Goal: Book appointment/travel/reservation

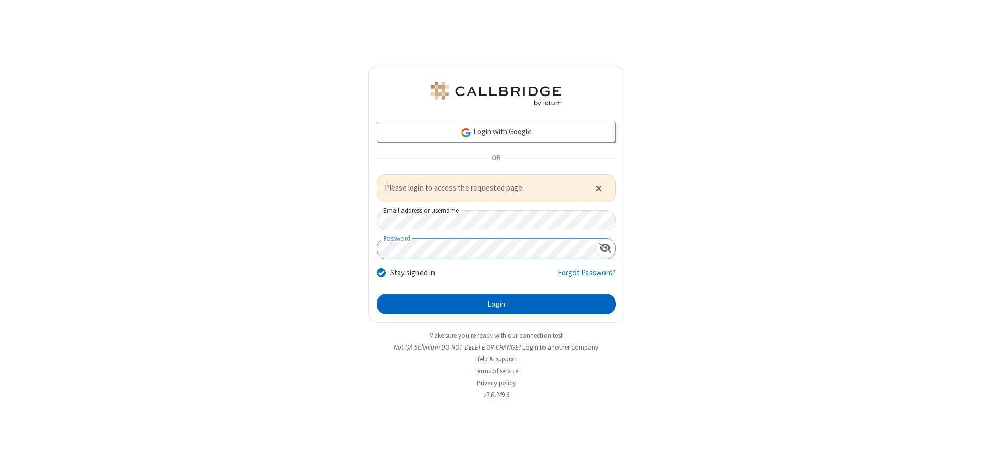
click at [496, 304] on button "Login" at bounding box center [495, 304] width 239 height 21
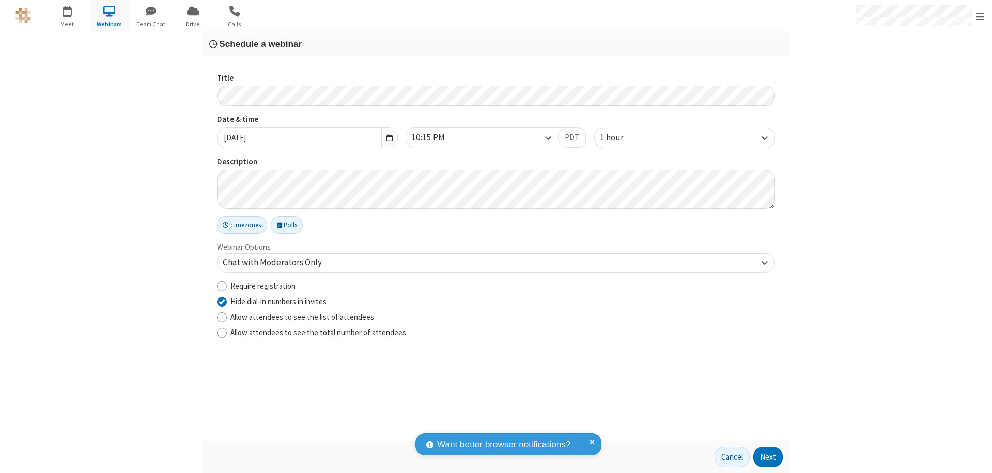
click at [768, 457] on button "Next" at bounding box center [767, 457] width 29 height 21
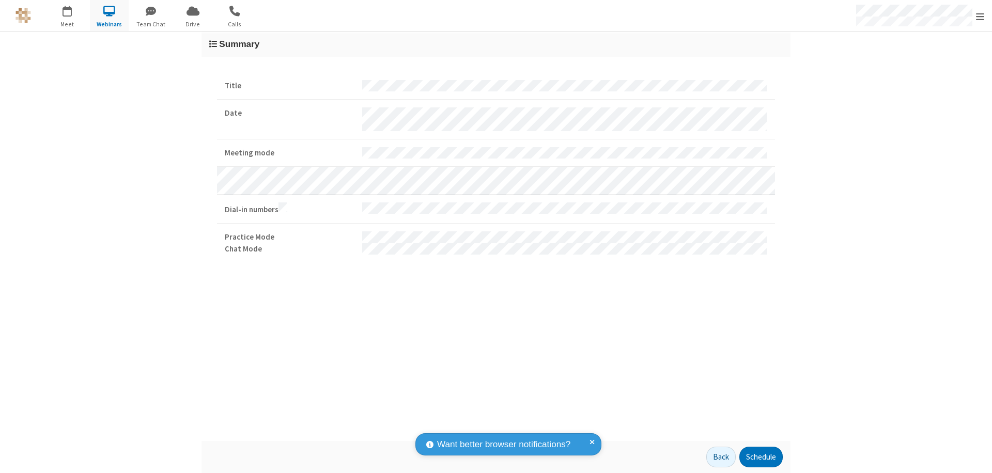
click at [760, 457] on button "Schedule" at bounding box center [760, 457] width 43 height 21
